Goal: Task Accomplishment & Management: Manage account settings

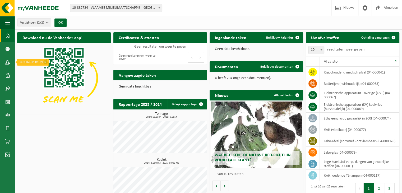
drag, startPoint x: 10, startPoint y: 63, endPoint x: 33, endPoint y: 73, distance: 24.8
click at [10, 63] on span at bounding box center [7, 62] width 5 height 13
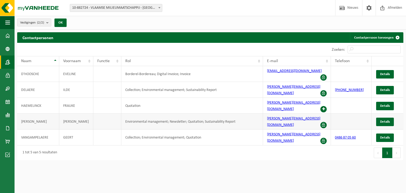
click at [37, 114] on td "Lambert" at bounding box center [38, 122] width 42 height 16
click at [384, 120] on span "Details" at bounding box center [385, 121] width 10 height 3
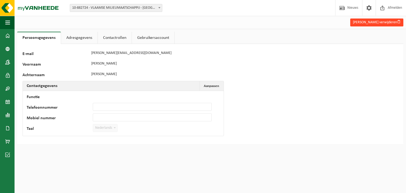
click at [373, 22] on button "Karel Lambert verwijderen" at bounding box center [376, 23] width 53 height 8
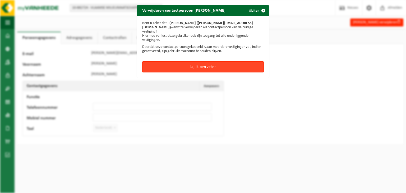
click at [205, 61] on button "Ja, ik ben zeker" at bounding box center [203, 66] width 122 height 11
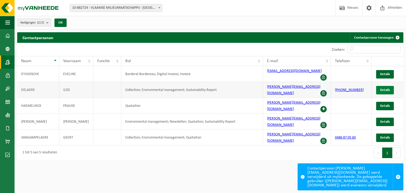
click at [383, 88] on span "Details" at bounding box center [385, 89] width 10 height 3
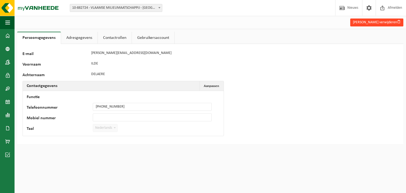
click at [388, 23] on button "Ilde Delaere verwijderen" at bounding box center [376, 23] width 53 height 8
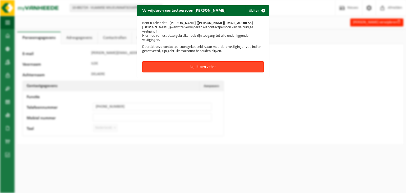
click at [210, 63] on button "Ja, ik ben zeker" at bounding box center [203, 66] width 122 height 11
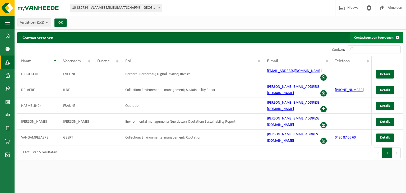
click at [368, 35] on link "Contactpersoon toevoegen" at bounding box center [376, 37] width 53 height 11
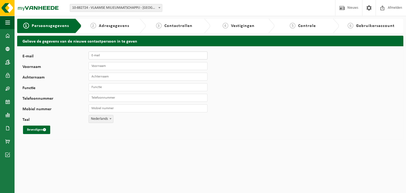
click at [98, 56] on input "E-mail" at bounding box center [148, 56] width 119 height 8
click at [109, 66] on input "Voornaam" at bounding box center [148, 66] width 119 height 8
type input "Griet"
type input "Annemans"
click at [114, 88] on input "Functie" at bounding box center [148, 87] width 119 height 8
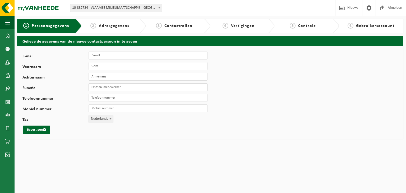
type input "Onthaal medewerker"
paste input "[EMAIL_ADDRESS][DOMAIN_NAME]"
type input "[EMAIL_ADDRESS][DOMAIN_NAME]"
